Goal: Transaction & Acquisition: Purchase product/service

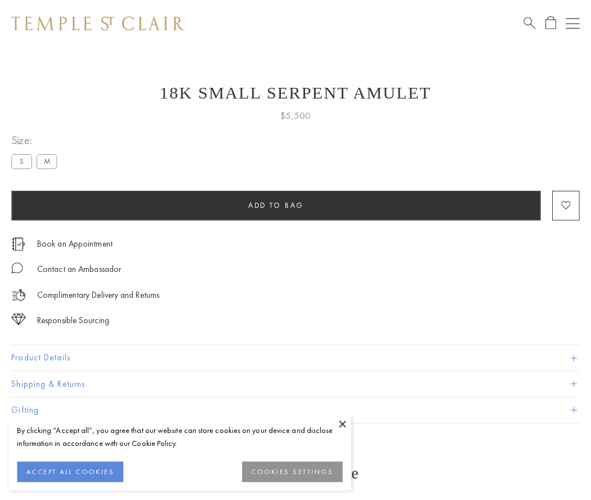
scroll to position [45, 0]
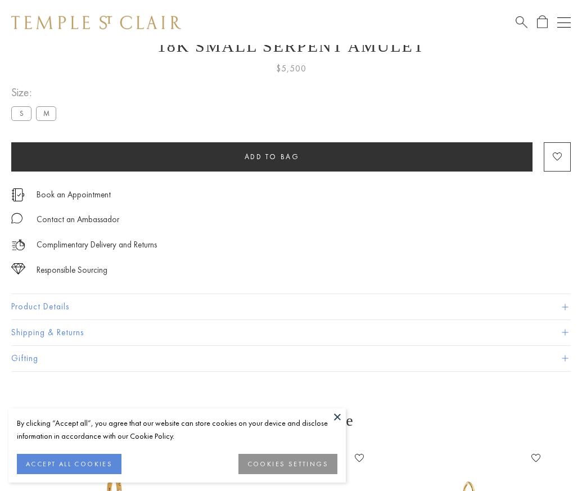
click at [272, 156] on span "Add to bag" at bounding box center [272, 157] width 55 height 10
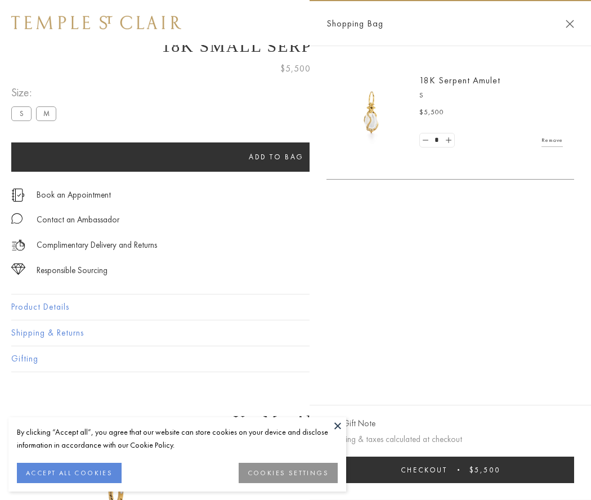
click at [457, 469] on span "submit" at bounding box center [458, 470] width 2 height 2
